Goal: Check status: Check status

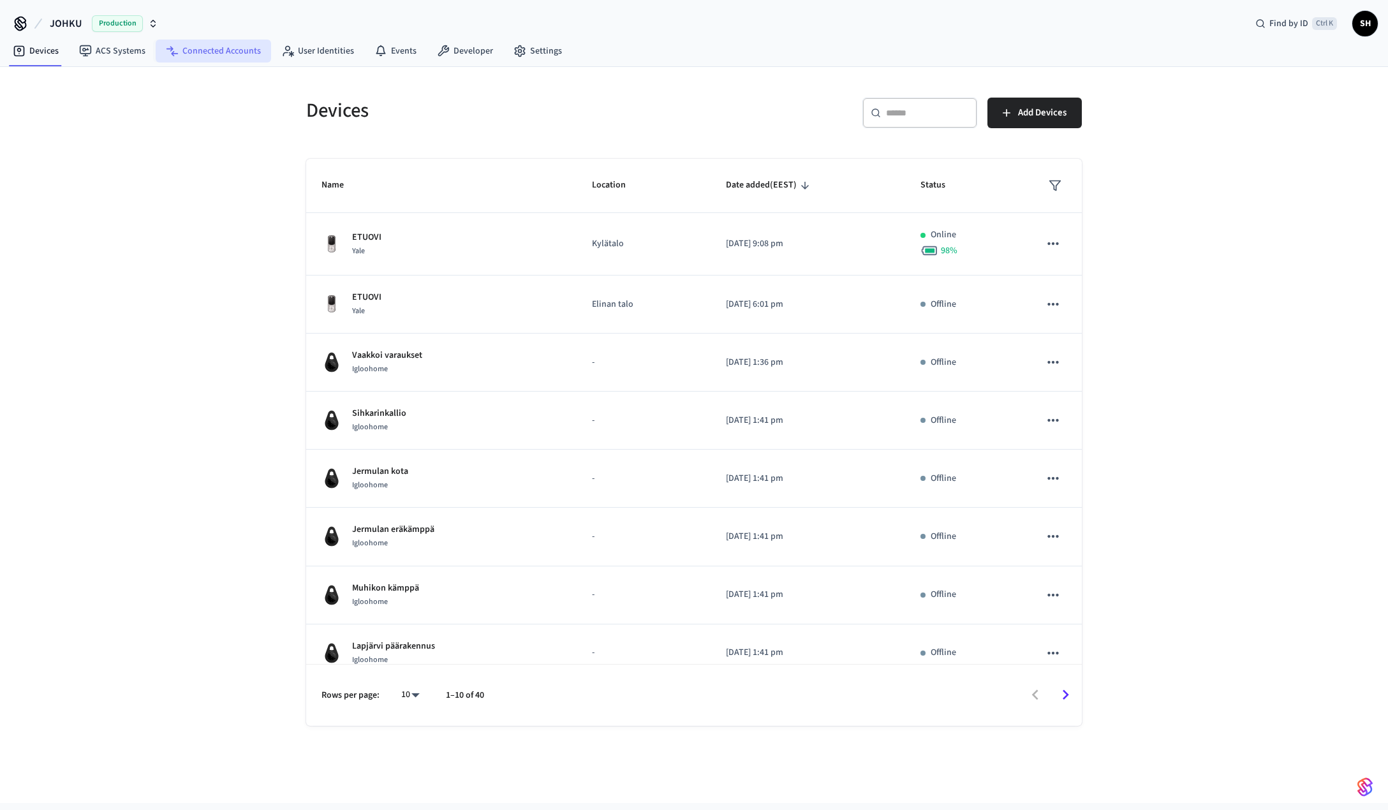
click at [182, 56] on link "Connected Accounts" at bounding box center [213, 51] width 115 height 23
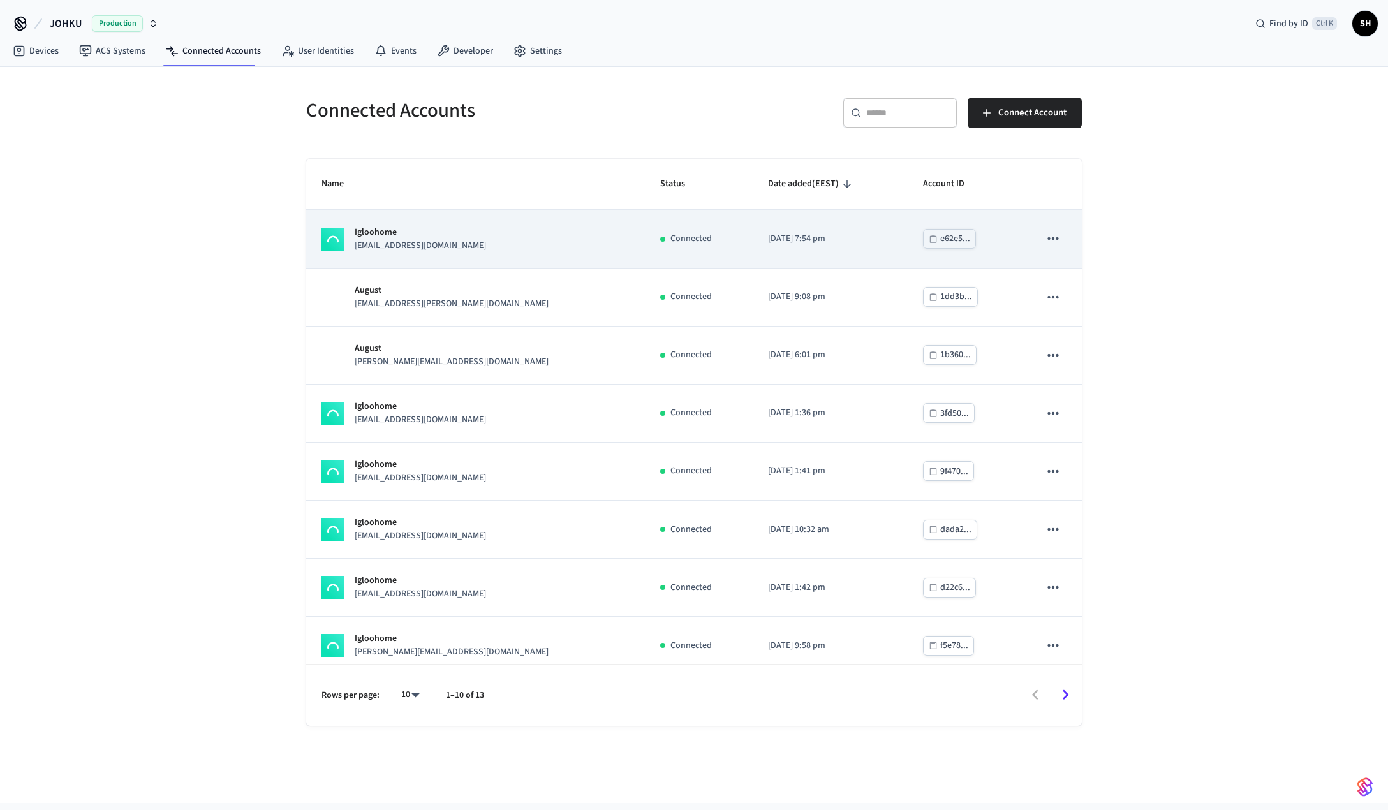
click at [526, 241] on div "Igloohome [EMAIL_ADDRESS][DOMAIN_NAME]" at bounding box center [476, 239] width 308 height 27
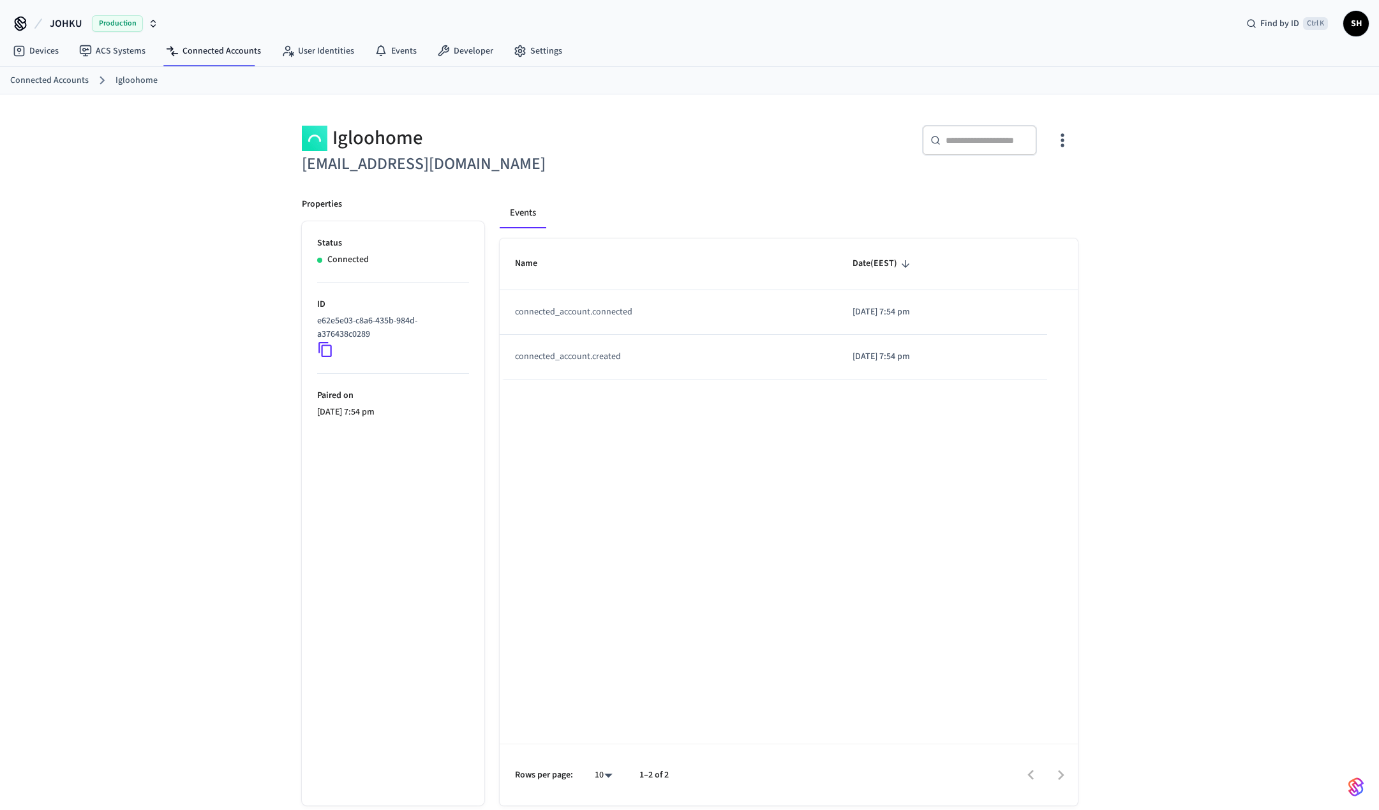
click at [1060, 142] on icon "button" at bounding box center [1062, 140] width 20 height 20
click at [1046, 198] on span "Sync Account" at bounding box center [1027, 192] width 52 height 13
click at [1228, 316] on div at bounding box center [694, 405] width 1388 height 810
click at [54, 54] on link "Devices" at bounding box center [36, 51] width 66 height 23
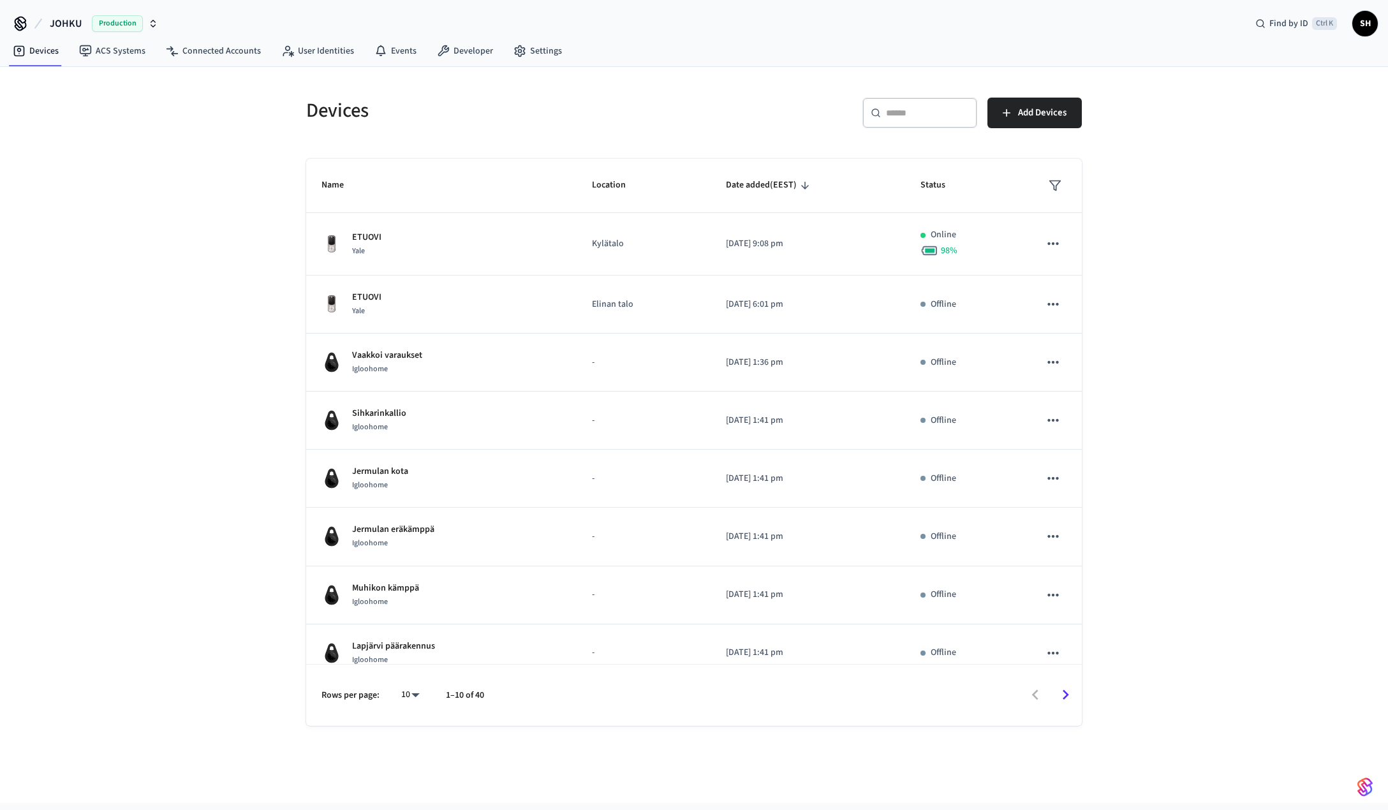
click at [922, 121] on div "​ ​" at bounding box center [920, 113] width 115 height 31
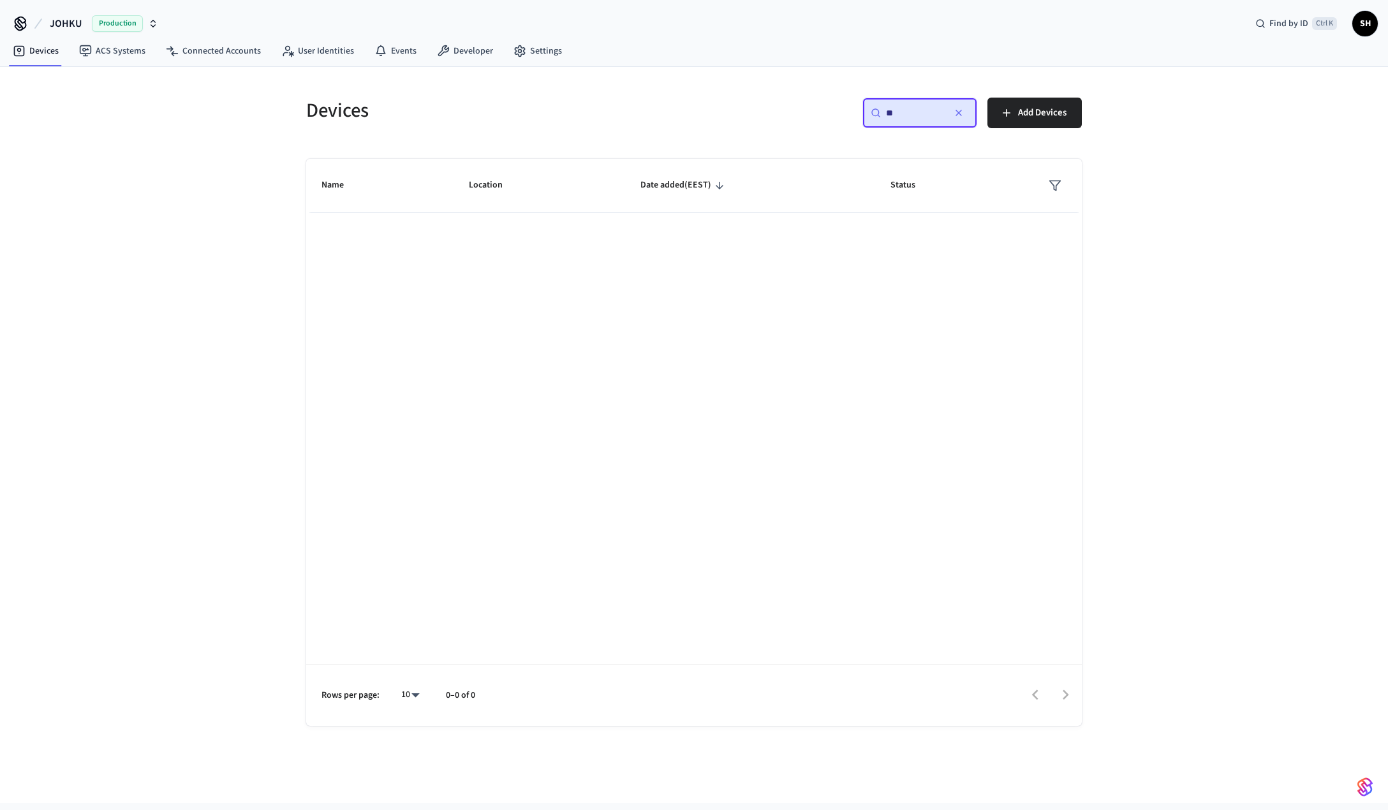
type input "*"
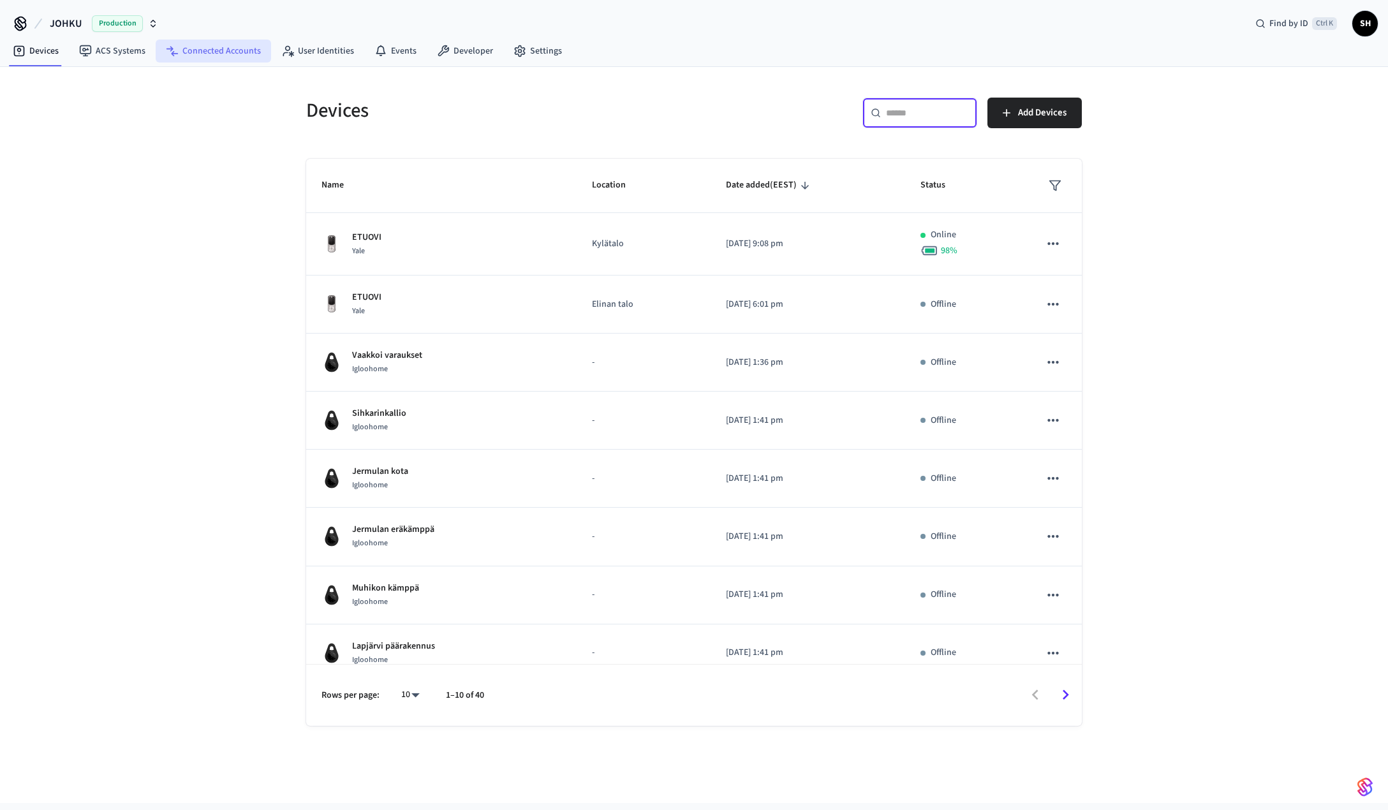
click at [217, 54] on link "Connected Accounts" at bounding box center [213, 51] width 115 height 23
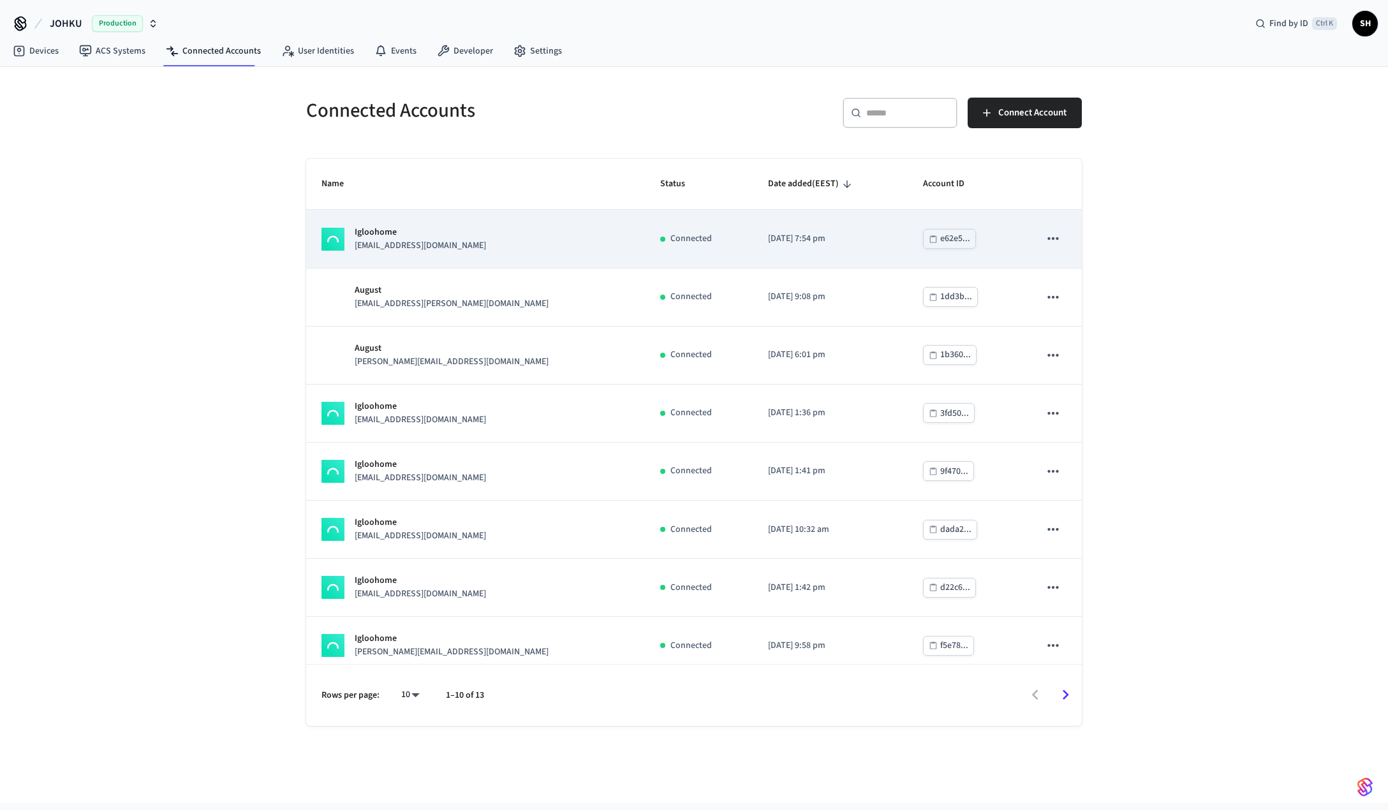
click at [1048, 235] on icon "sticky table" at bounding box center [1053, 238] width 17 height 17
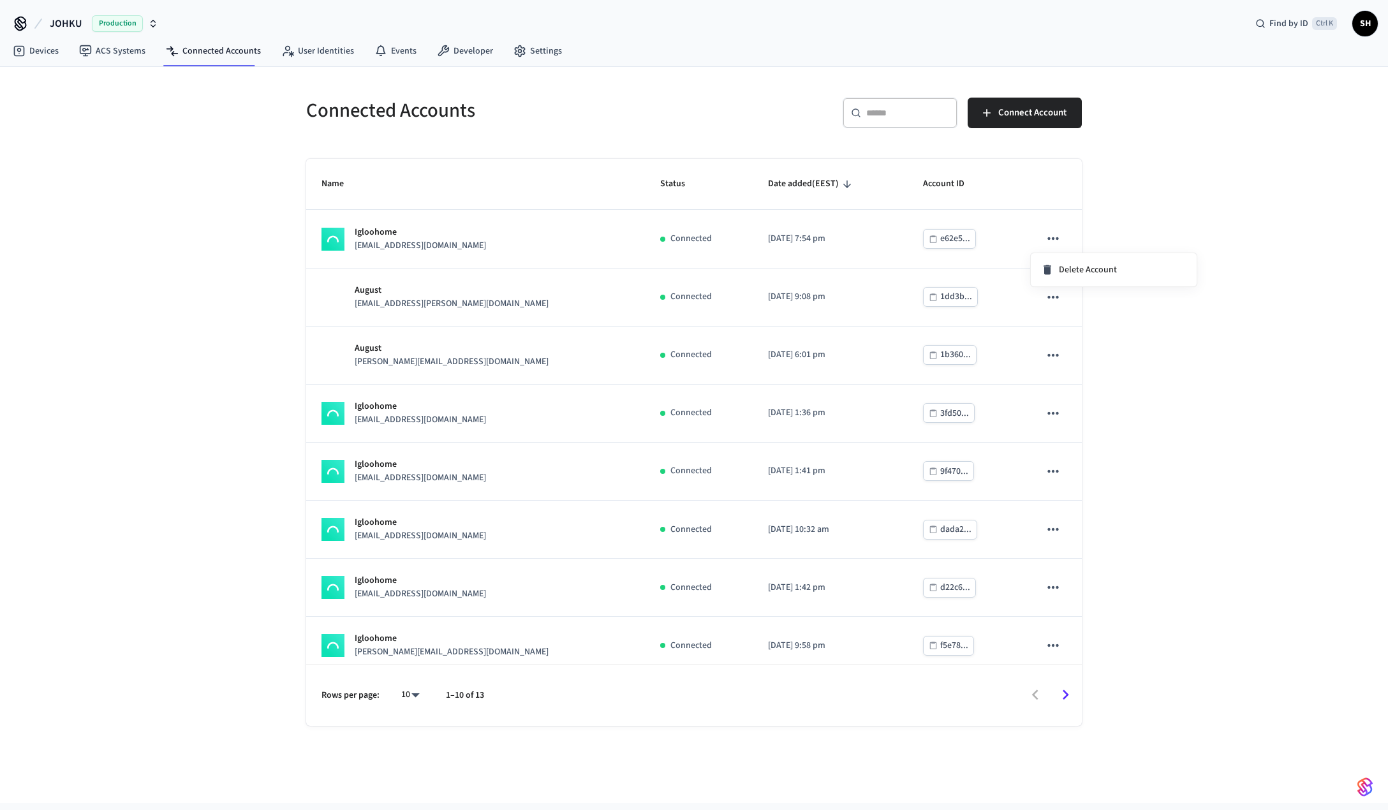
click at [376, 237] on div at bounding box center [694, 405] width 1388 height 810
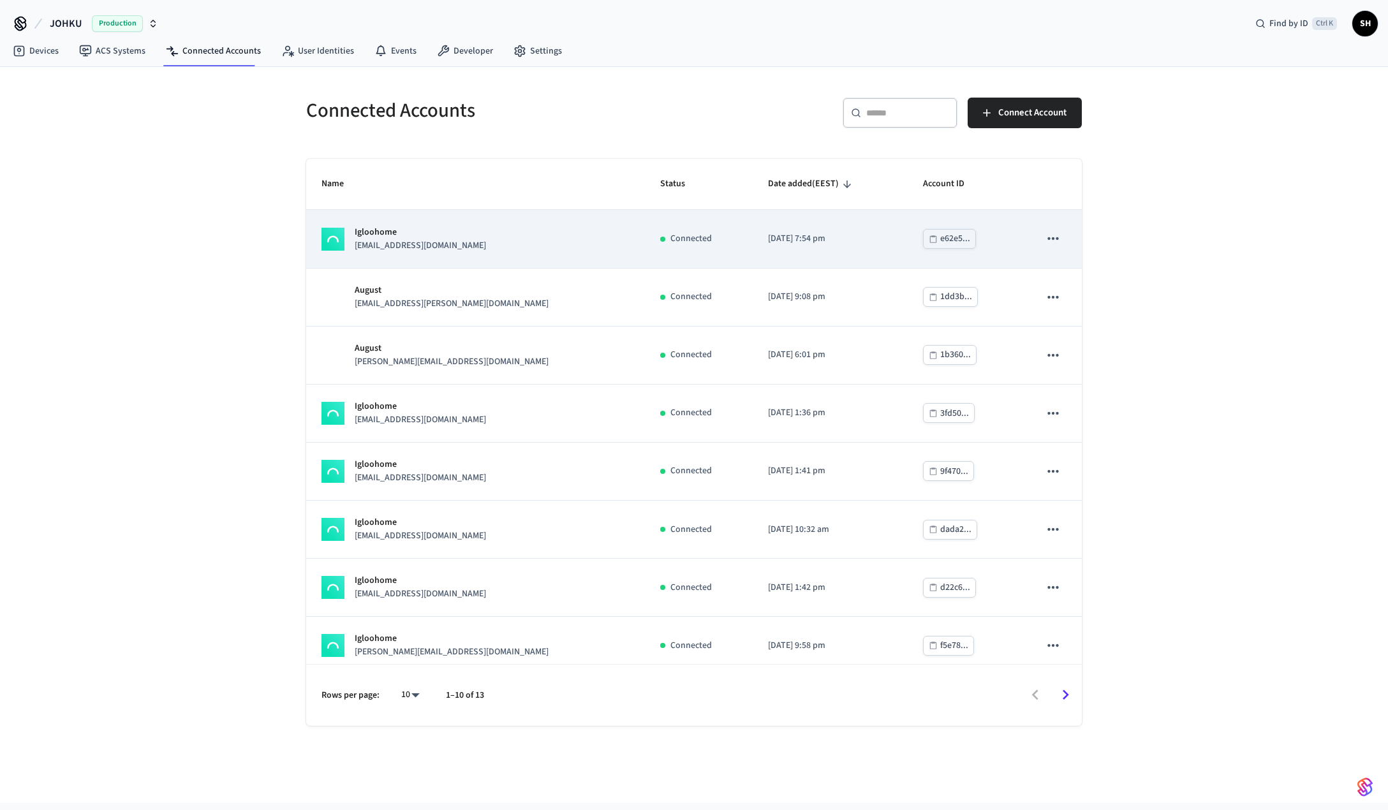
click at [389, 239] on p "[EMAIL_ADDRESS][DOMAIN_NAME]" at bounding box center [420, 245] width 131 height 13
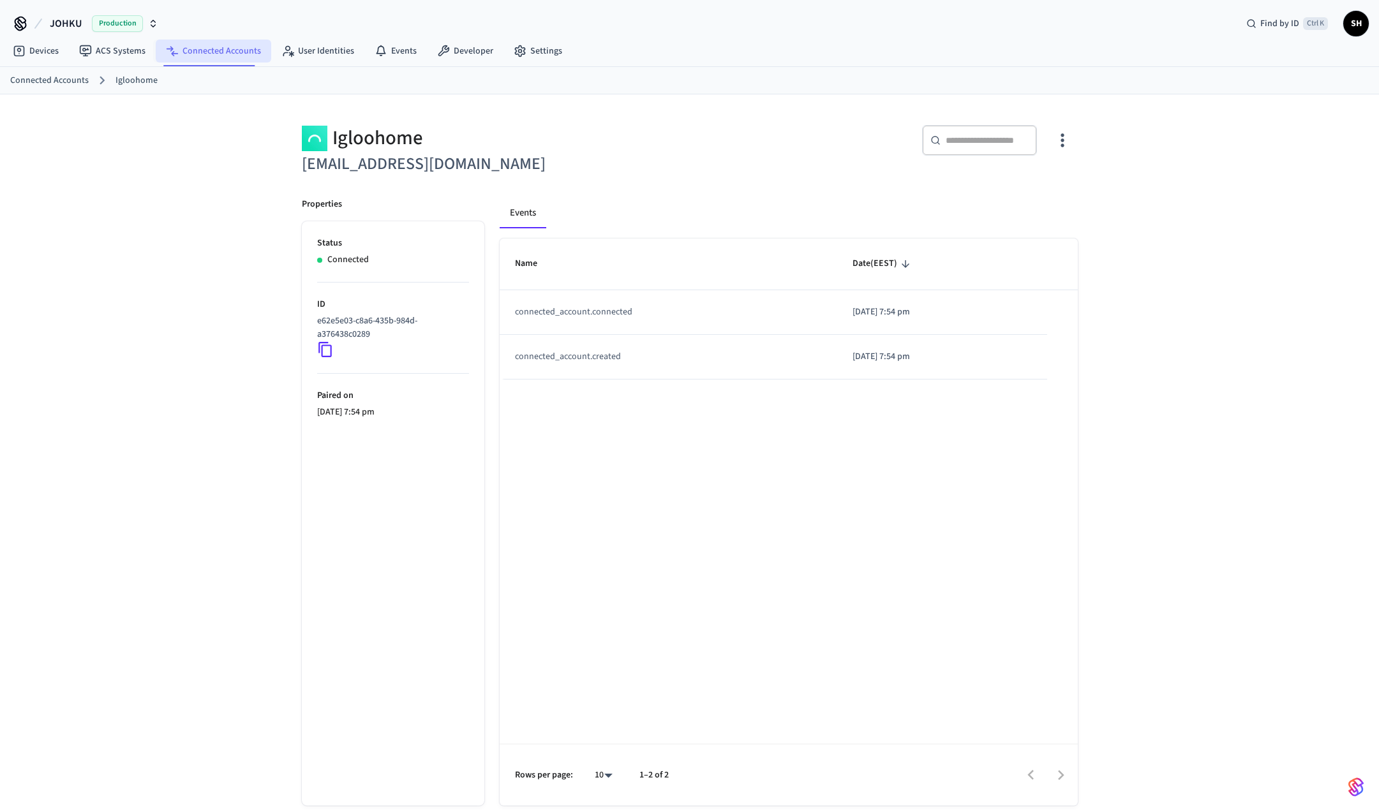
drag, startPoint x: 198, startPoint y: 54, endPoint x: 188, endPoint y: 55, distance: 9.7
click at [197, 54] on link "Connected Accounts" at bounding box center [213, 51] width 115 height 23
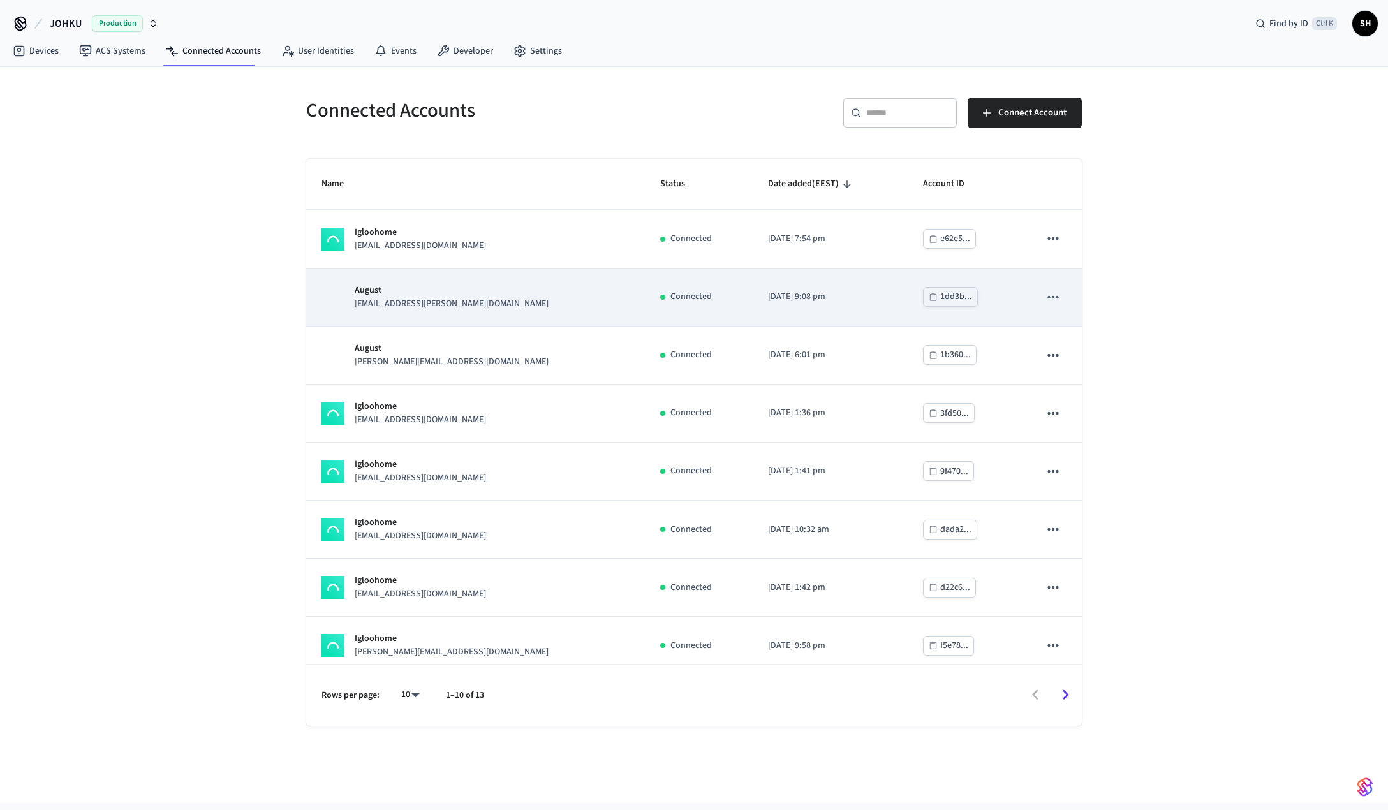
click at [429, 309] on p "[EMAIL_ADDRESS][PERSON_NAME][DOMAIN_NAME]" at bounding box center [452, 303] width 194 height 13
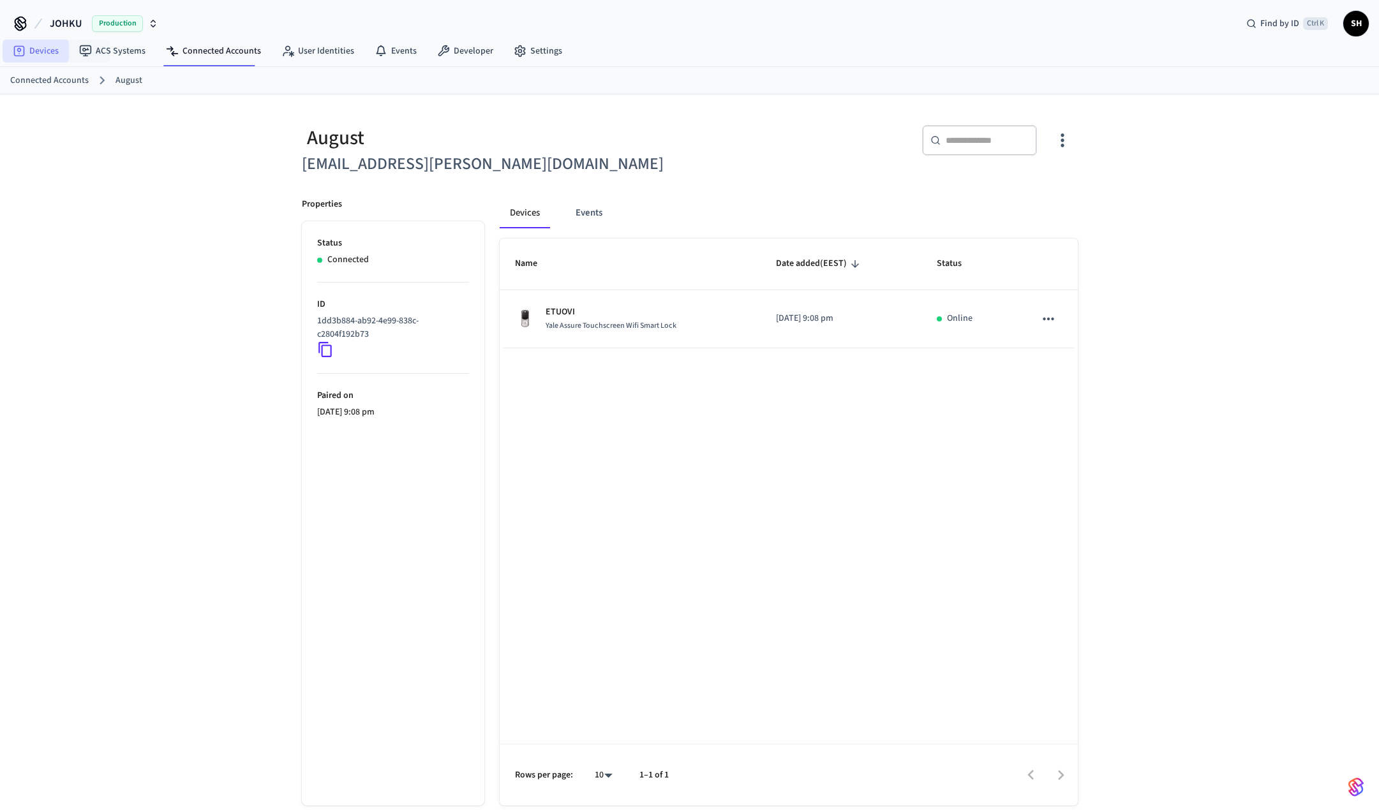
click at [59, 54] on link "Devices" at bounding box center [36, 51] width 66 height 23
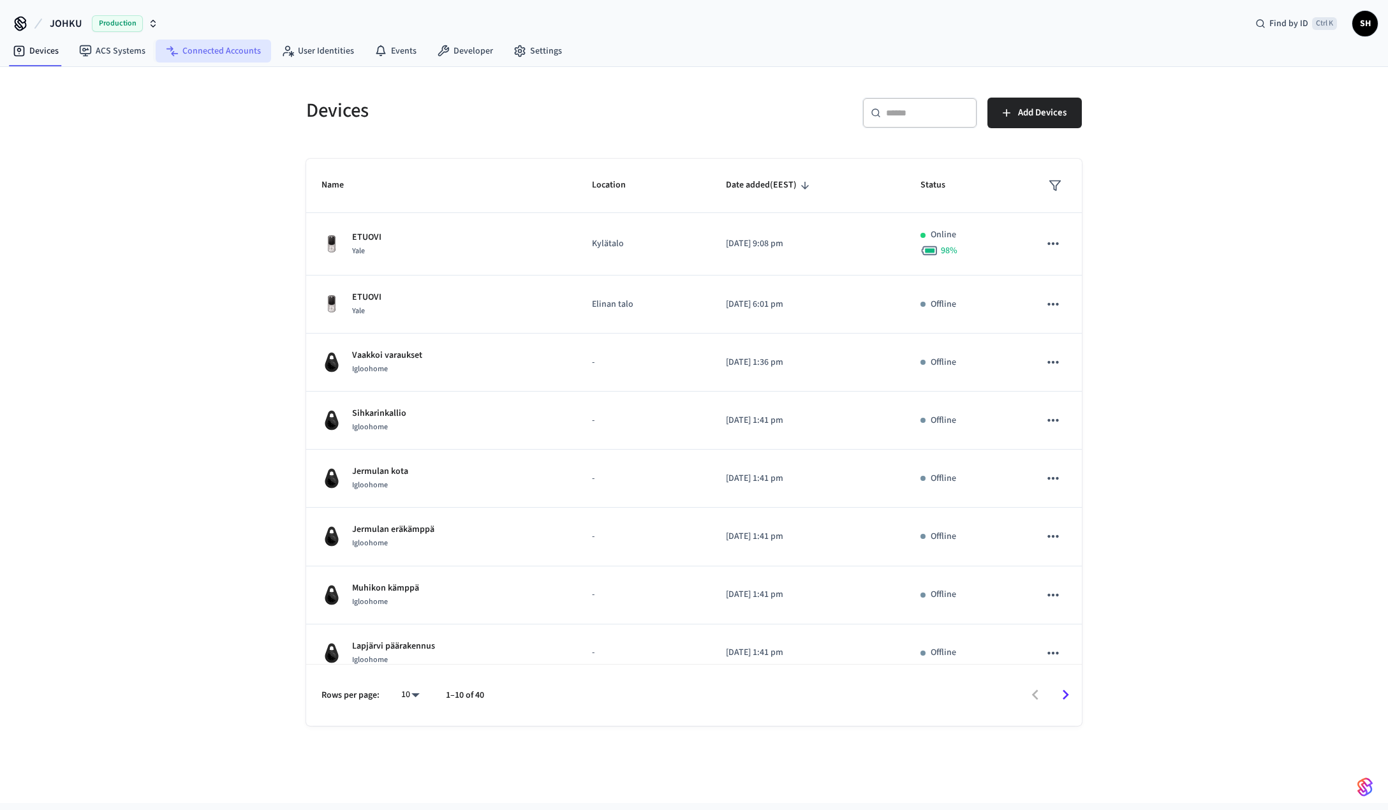
click at [221, 57] on link "Connected Accounts" at bounding box center [213, 51] width 115 height 23
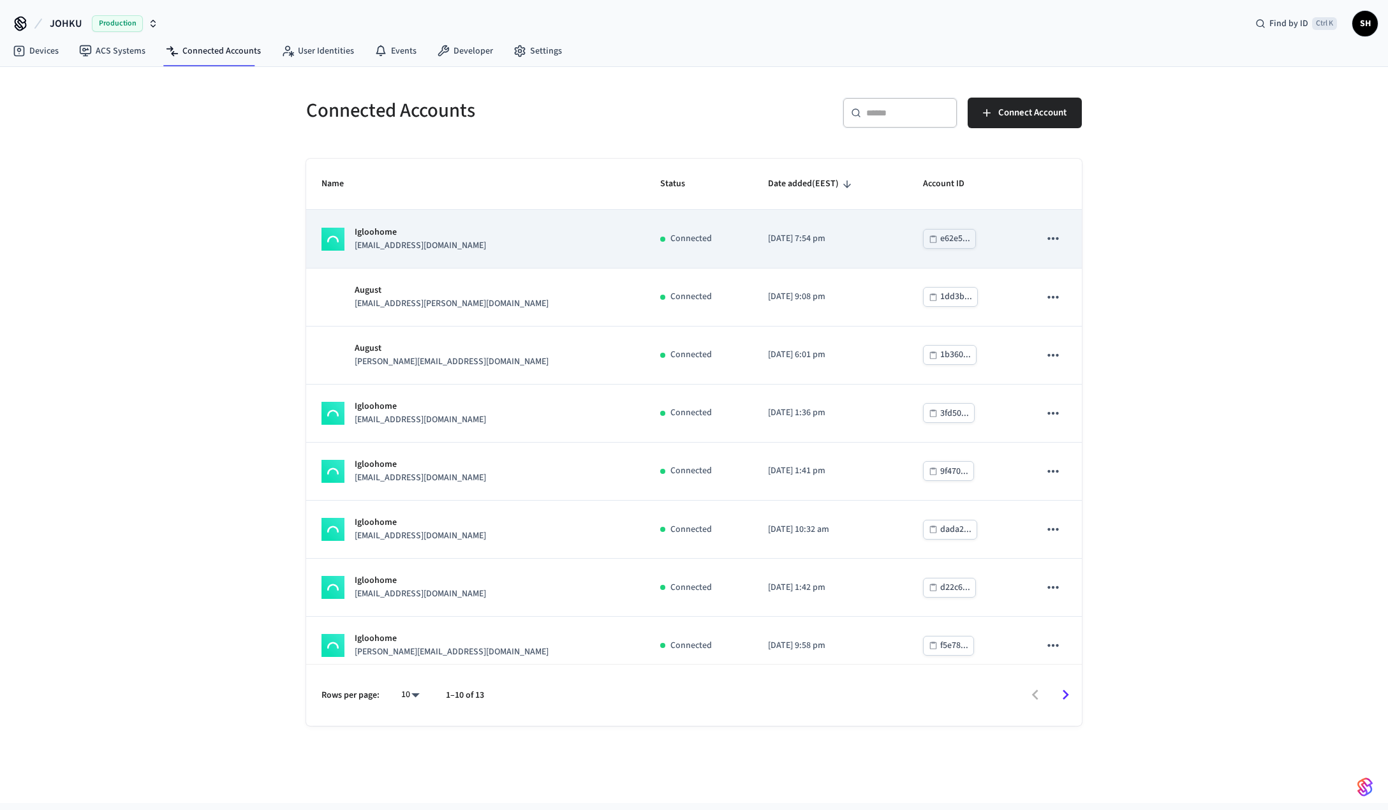
click at [450, 246] on p "[EMAIL_ADDRESS][DOMAIN_NAME]" at bounding box center [420, 245] width 131 height 13
